Goal: Information Seeking & Learning: Learn about a topic

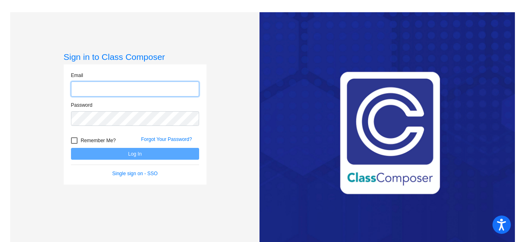
type input "[PERSON_NAME][EMAIL_ADDRESS][PERSON_NAME][DOMAIN_NAME]"
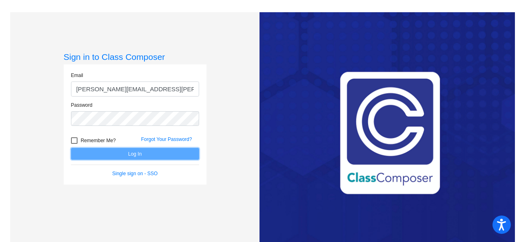
click at [132, 153] on button "Log In" at bounding box center [135, 154] width 128 height 12
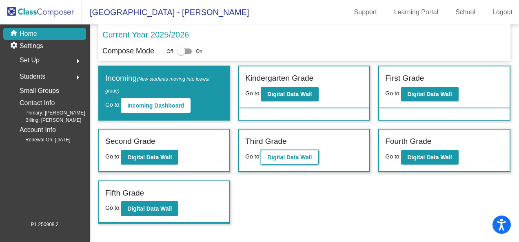
click at [288, 156] on b "Digital Data Wall" at bounding box center [289, 157] width 44 height 7
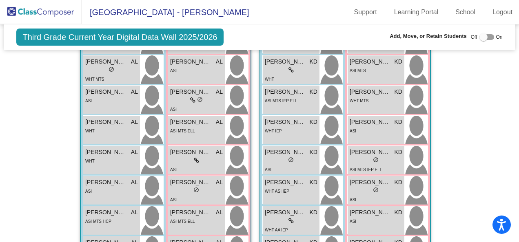
scroll to position [1266, 0]
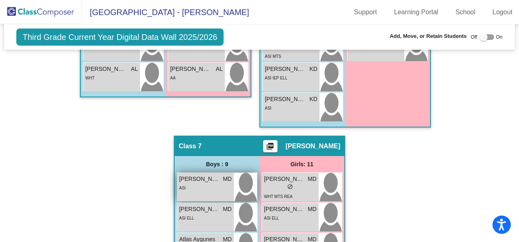
click at [201, 179] on span "[PERSON_NAME]" at bounding box center [199, 179] width 41 height 9
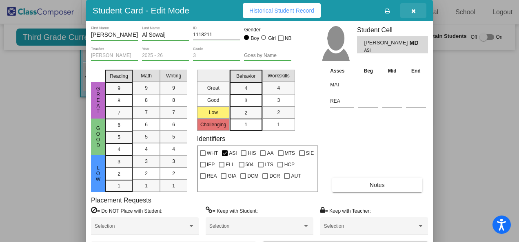
click at [412, 11] on icon "button" at bounding box center [414, 11] width 4 height 6
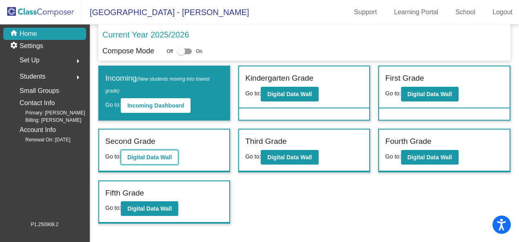
click at [141, 155] on b "Digital Data Wall" at bounding box center [149, 157] width 44 height 7
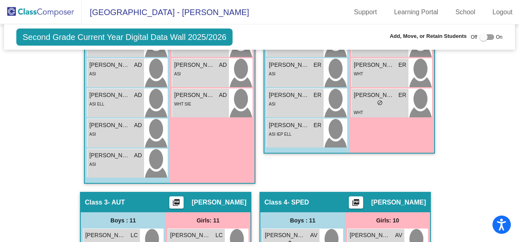
scroll to position [694, 0]
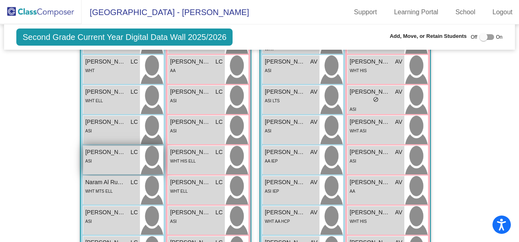
click at [107, 157] on div "ASI" at bounding box center [111, 161] width 53 height 9
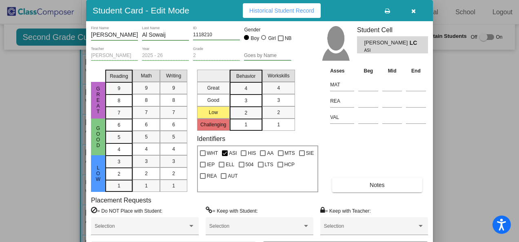
click at [414, 9] on icon "button" at bounding box center [414, 11] width 4 height 6
